Goal: Task Accomplishment & Management: Manage account settings

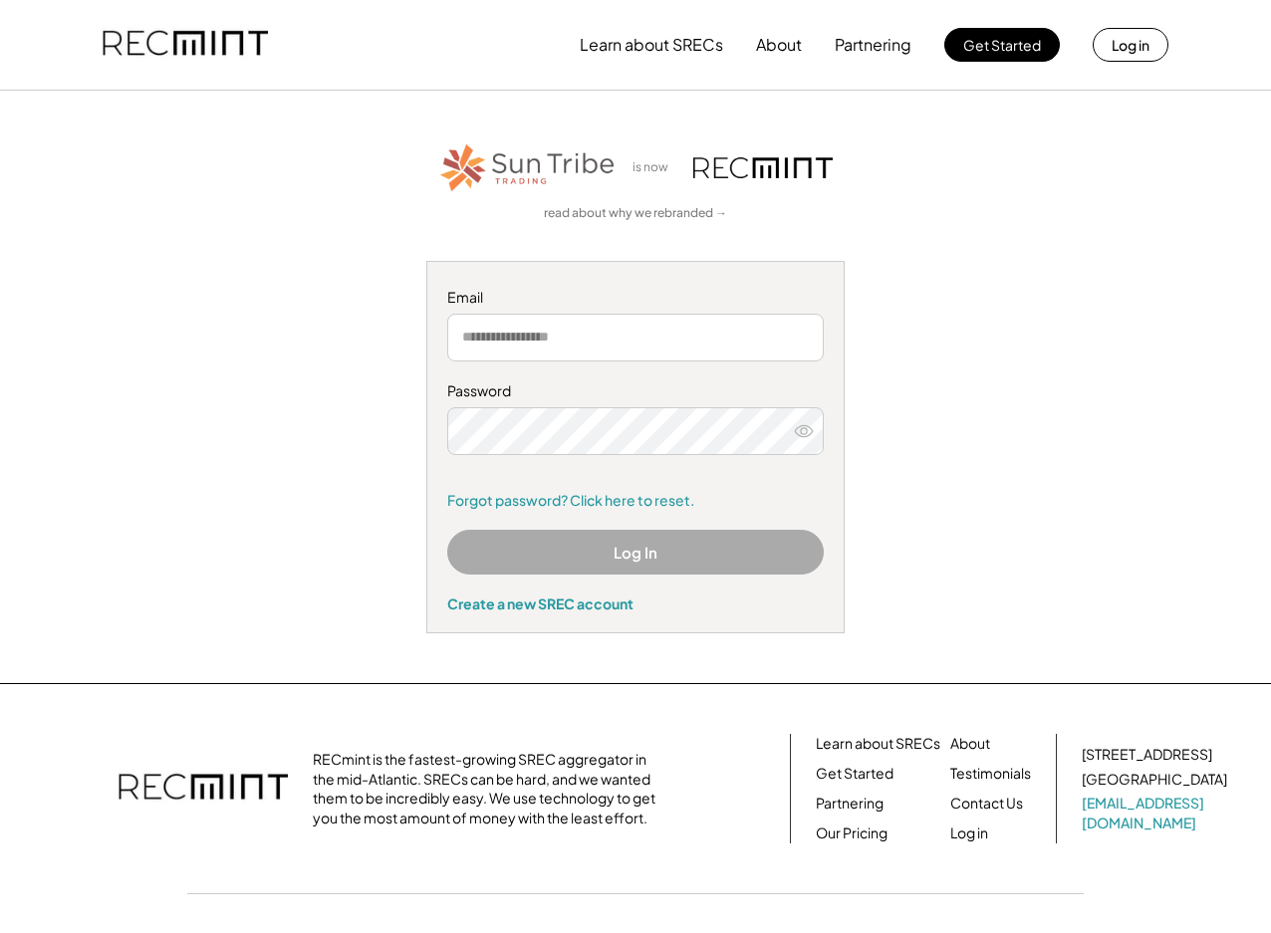
click at [690, 334] on input "email" at bounding box center [635, 338] width 377 height 48
type input "**********"
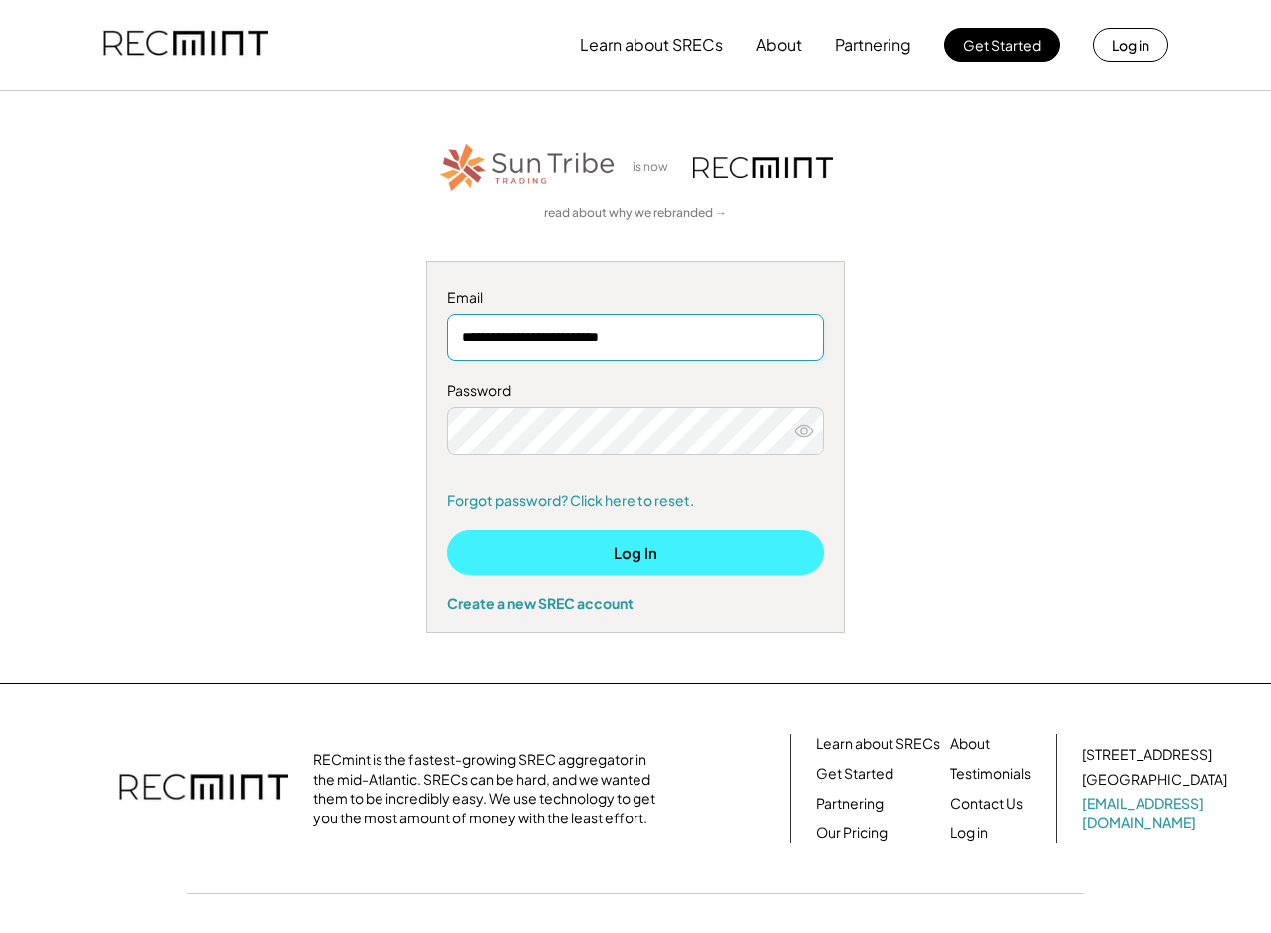
click at [633, 544] on button "Log In" at bounding box center [635, 552] width 377 height 45
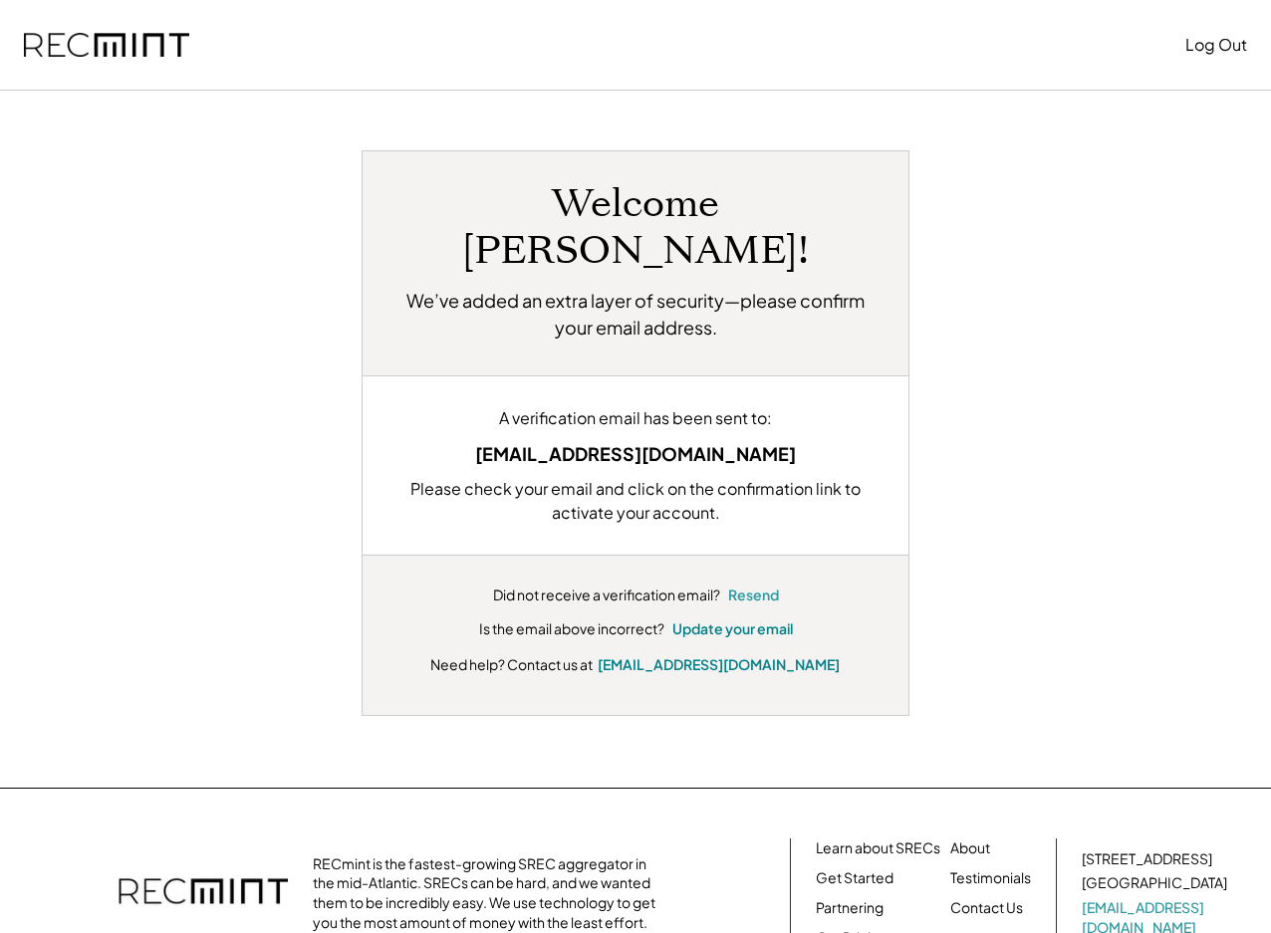
click at [750, 586] on button "Resend" at bounding box center [753, 596] width 51 height 20
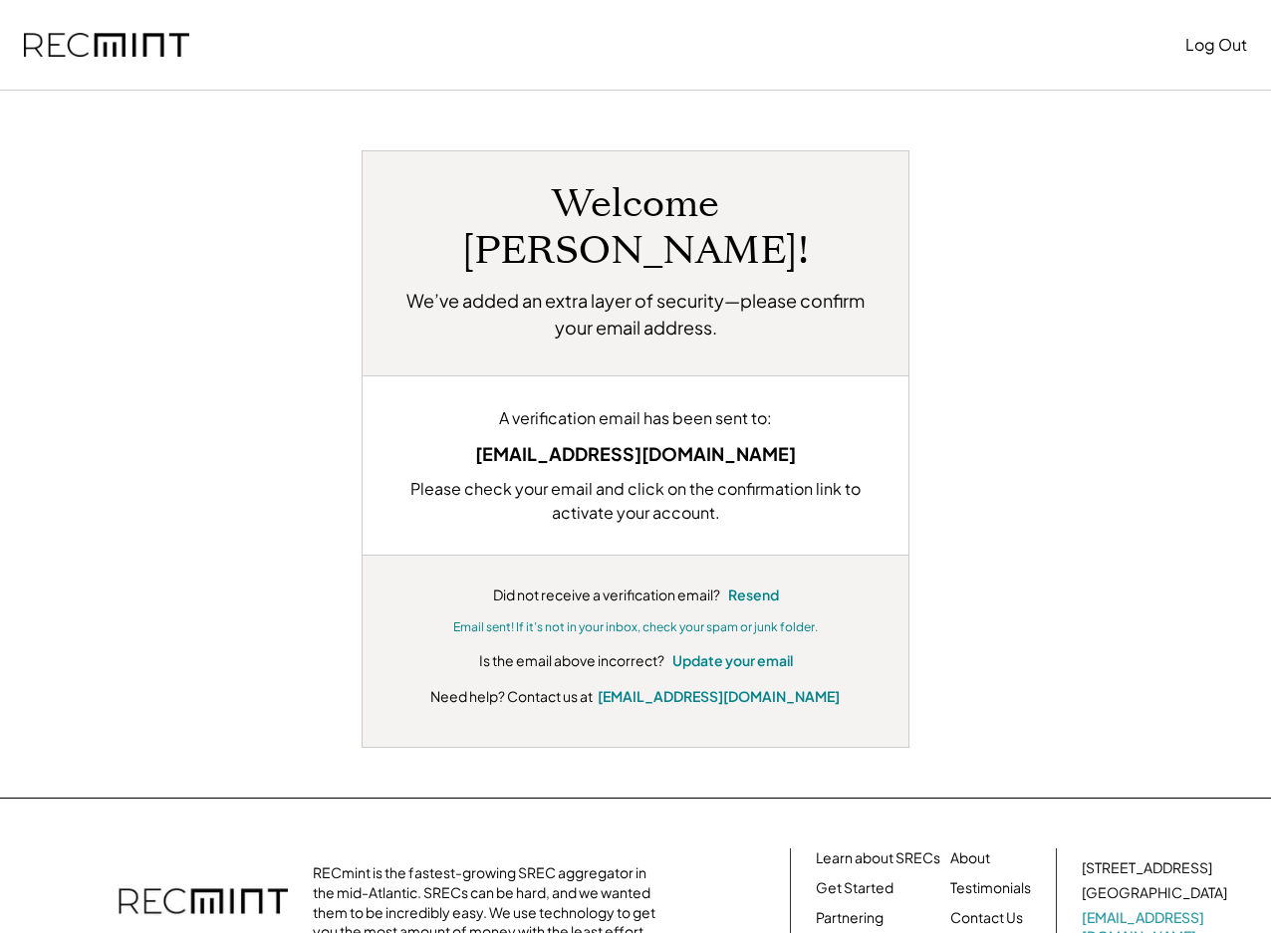
click at [122, 48] on img at bounding box center [106, 45] width 165 height 25
click at [1197, 31] on button "Log Out" at bounding box center [1216, 45] width 62 height 40
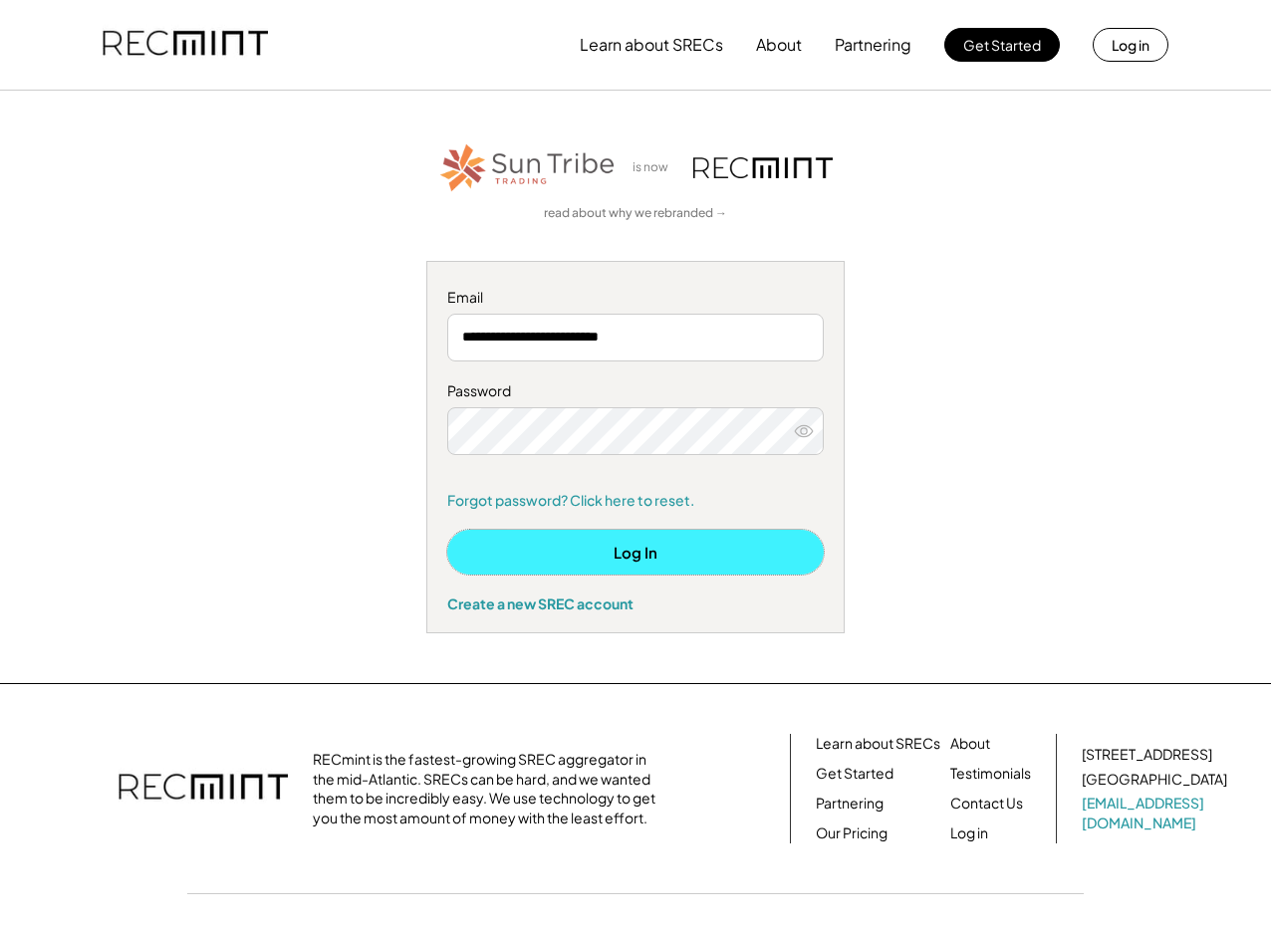
click at [633, 559] on button "Log In" at bounding box center [635, 552] width 377 height 45
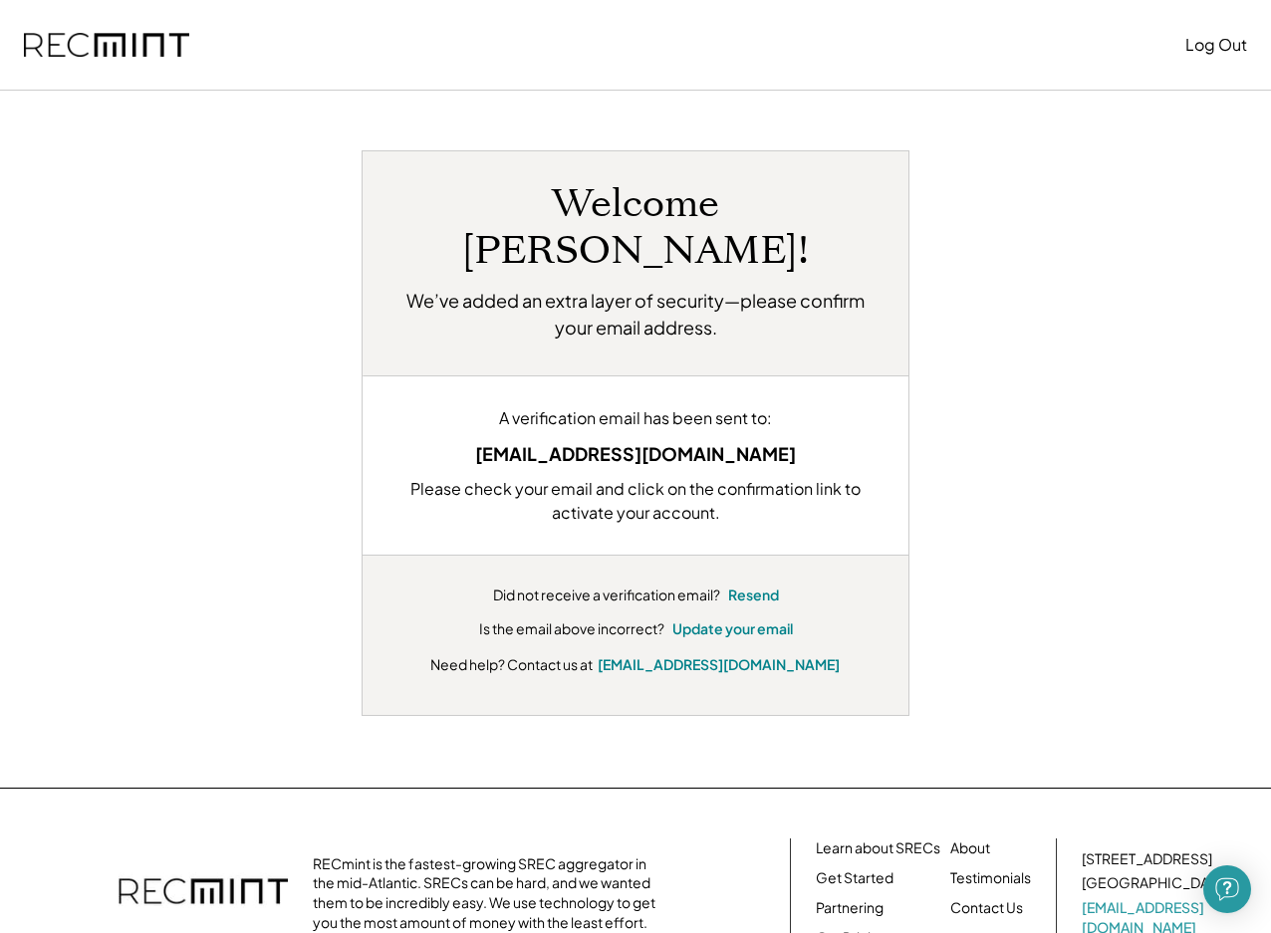
click at [667, 287] on h2 "We’ve added an extra layer of security—please confirm your email address." at bounding box center [635, 314] width 486 height 54
click at [617, 221] on h1 "Welcome [PERSON_NAME]!" at bounding box center [635, 228] width 486 height 94
